Goal: Task Accomplishment & Management: Complete application form

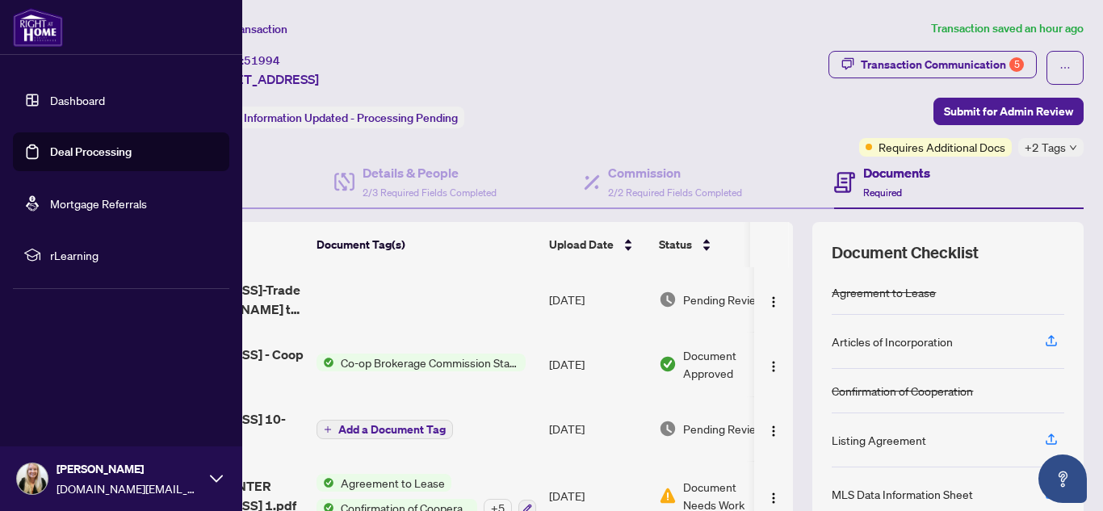
click at [67, 150] on link "Deal Processing" at bounding box center [91, 152] width 82 height 15
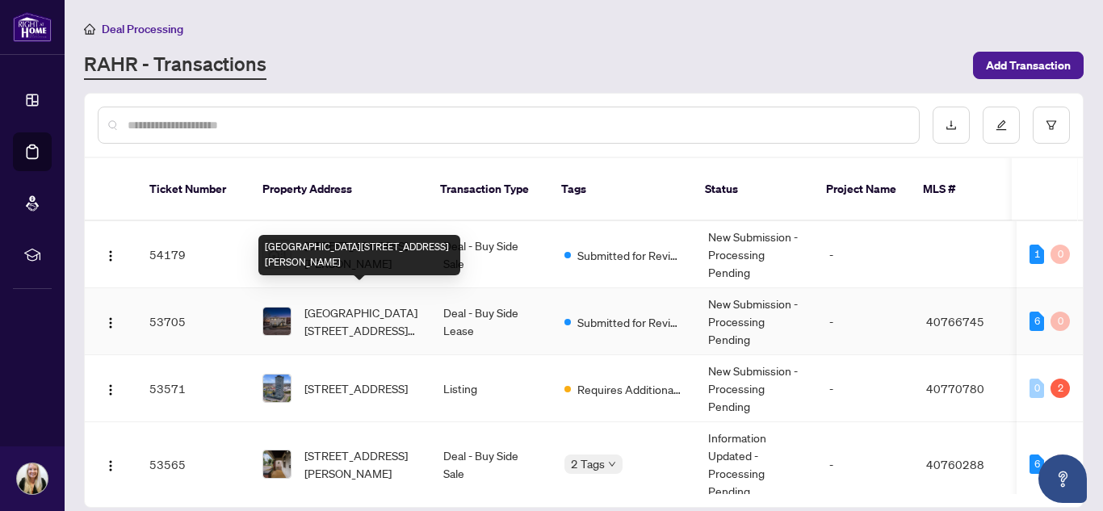
click at [351, 304] on span "[GEOGRAPHIC_DATA][STREET_ADDRESS][PERSON_NAME]" at bounding box center [360, 322] width 113 height 36
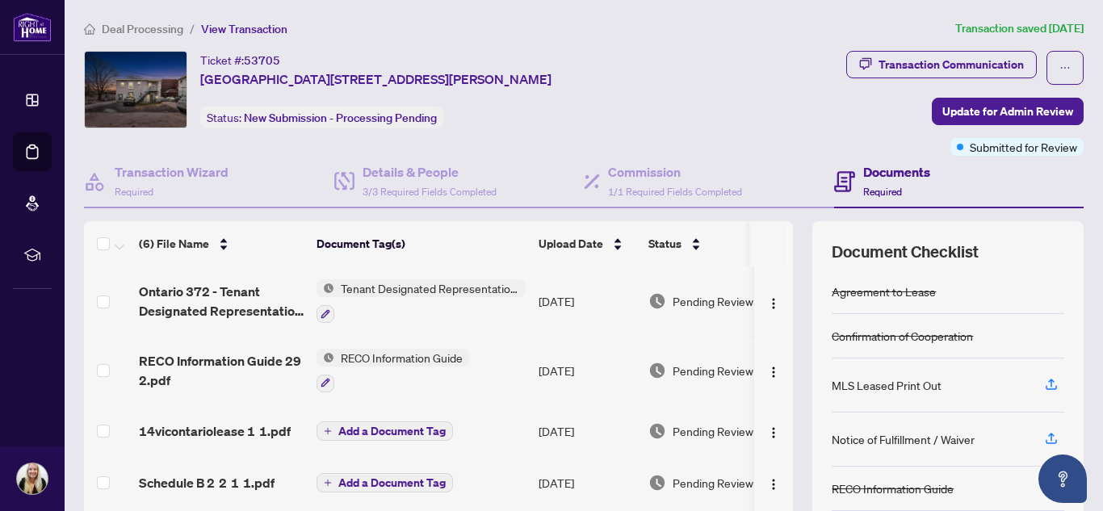
scroll to position [165, 0]
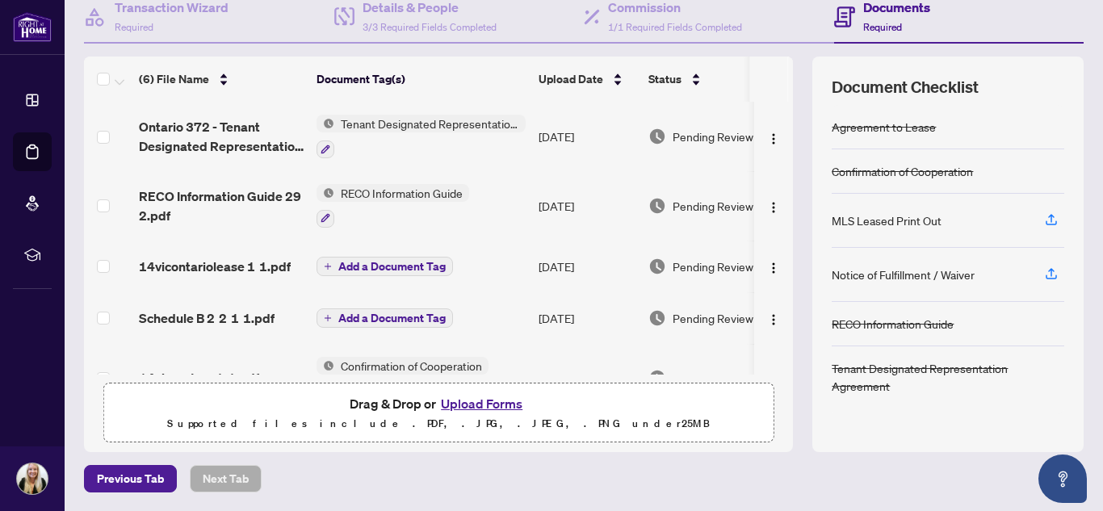
click at [488, 402] on button "Upload Forms" at bounding box center [481, 403] width 91 height 21
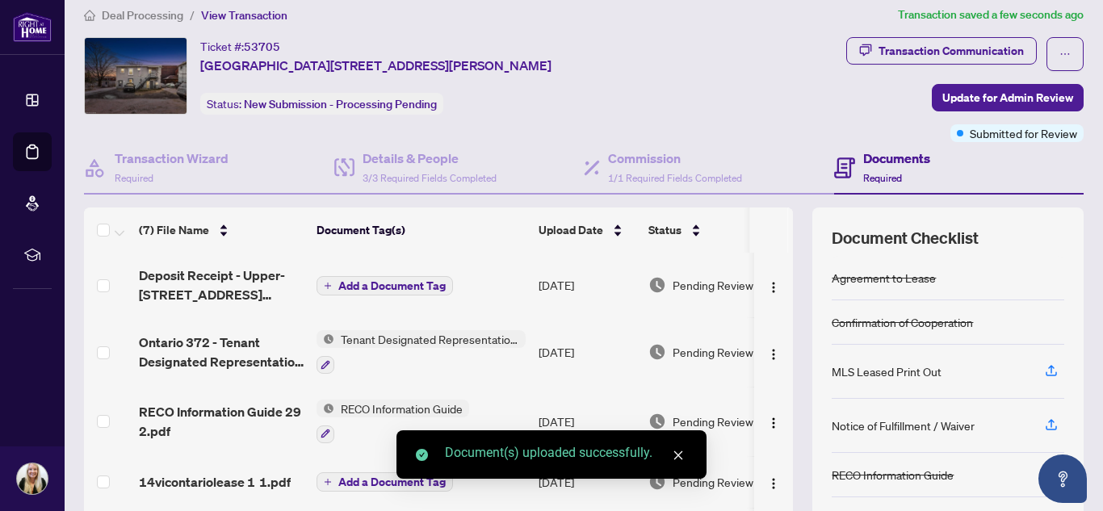
scroll to position [0, 0]
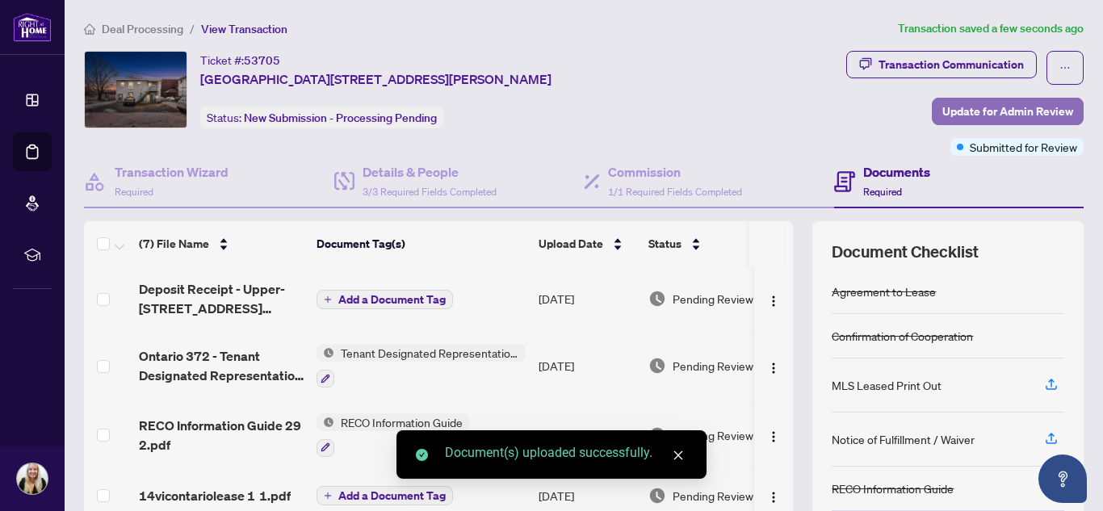
click at [954, 101] on span "Update for Admin Review" at bounding box center [1007, 111] width 131 height 26
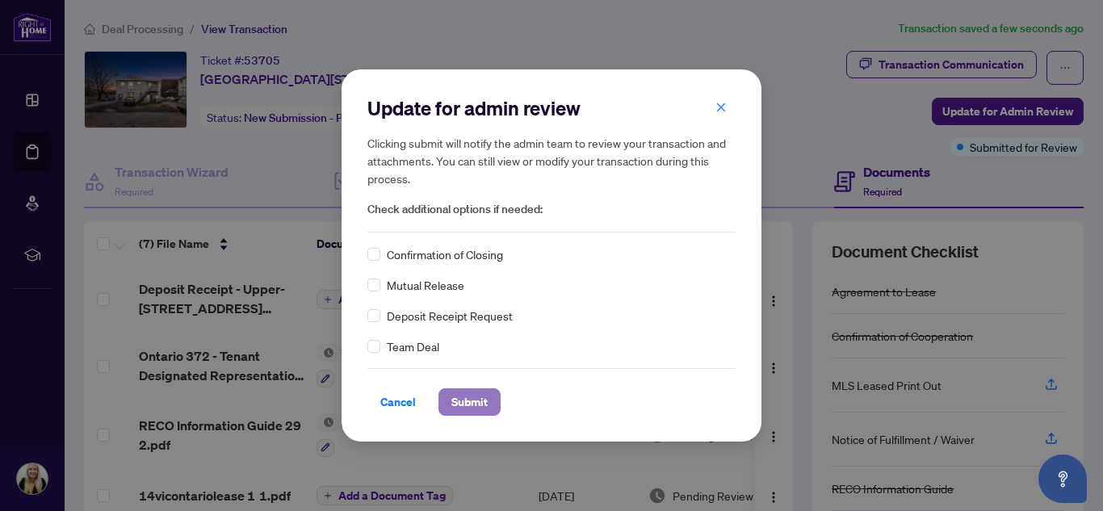
click at [455, 393] on span "Submit" at bounding box center [469, 402] width 36 height 26
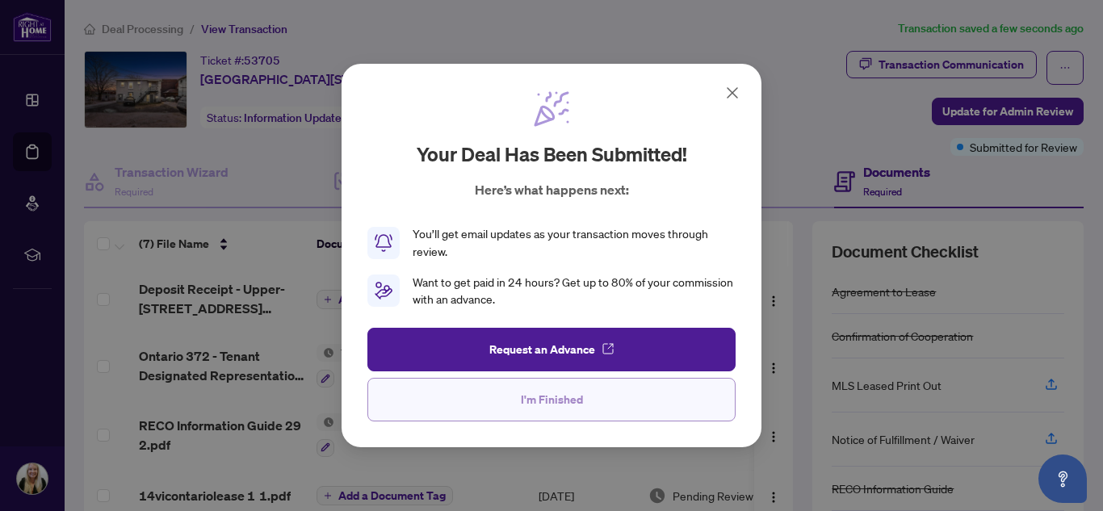
click at [584, 397] on button "I'm Finished" at bounding box center [551, 400] width 368 height 44
